Goal: Transaction & Acquisition: Purchase product/service

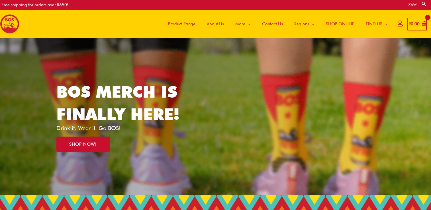
click at [339, 24] on span "SHOP ONLINE" at bounding box center [340, 23] width 28 height 17
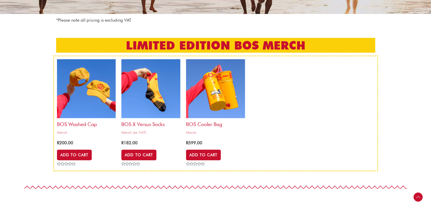
scroll to position [114, 0]
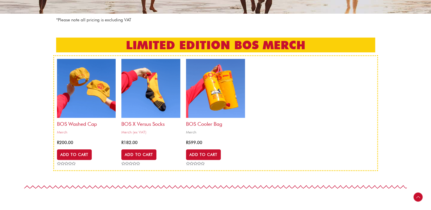
click at [209, 124] on h2 "BOS Cooler bag" at bounding box center [215, 122] width 59 height 9
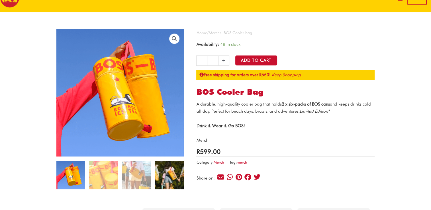
scroll to position [57, 0]
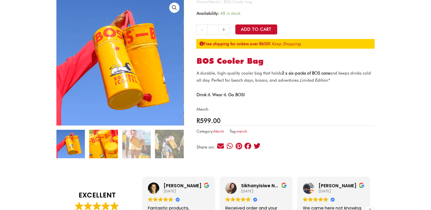
click at [107, 138] on img at bounding box center [103, 144] width 28 height 28
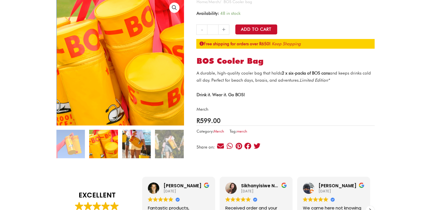
click at [131, 140] on img at bounding box center [136, 144] width 28 height 28
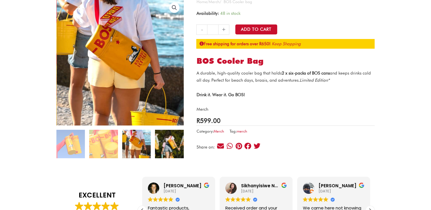
click at [162, 141] on img at bounding box center [169, 144] width 28 height 28
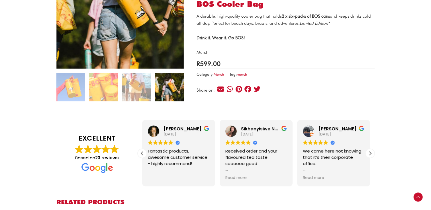
scroll to position [228, 0]
